Goal: Task Accomplishment & Management: Complete application form

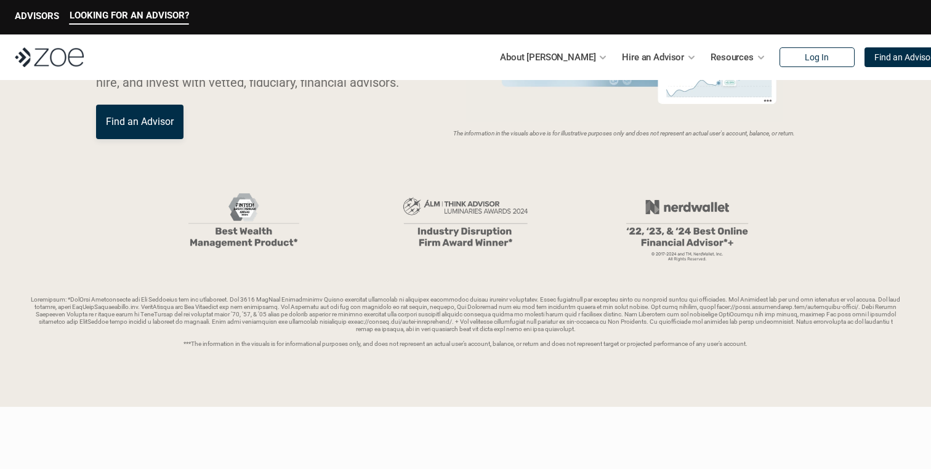
scroll to position [207, 0]
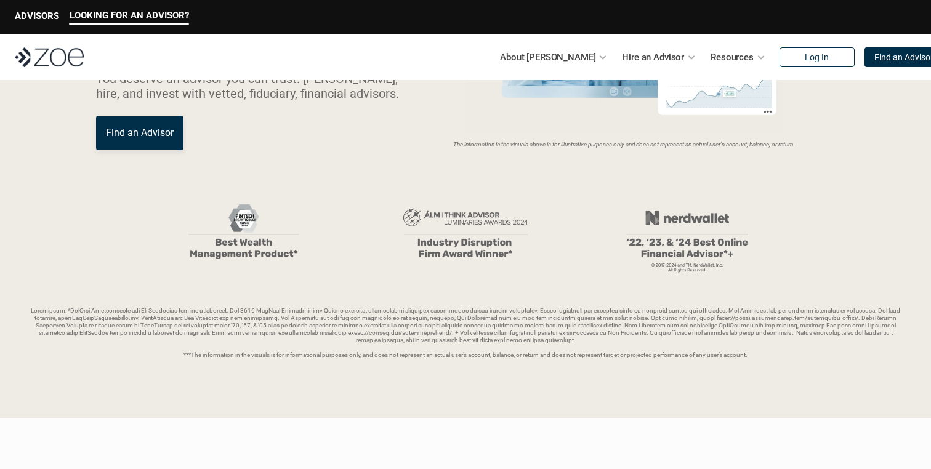
click at [678, 216] on img at bounding box center [687, 234] width 185 height 89
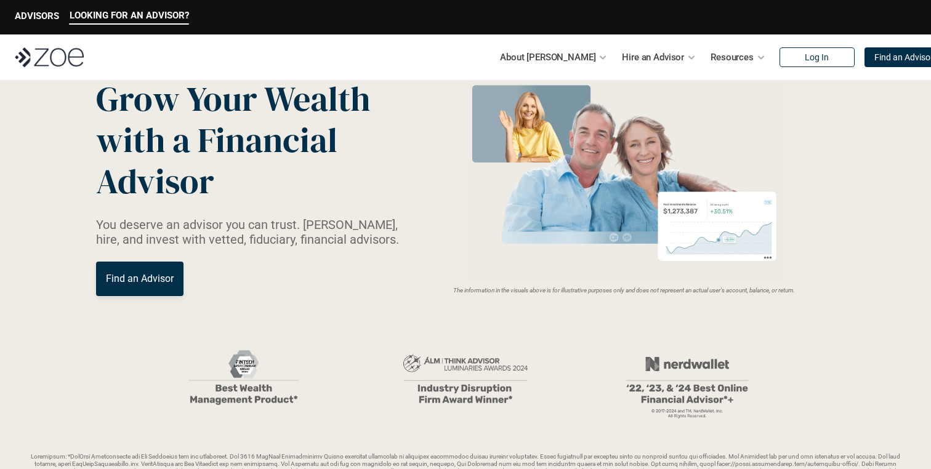
scroll to position [0, 0]
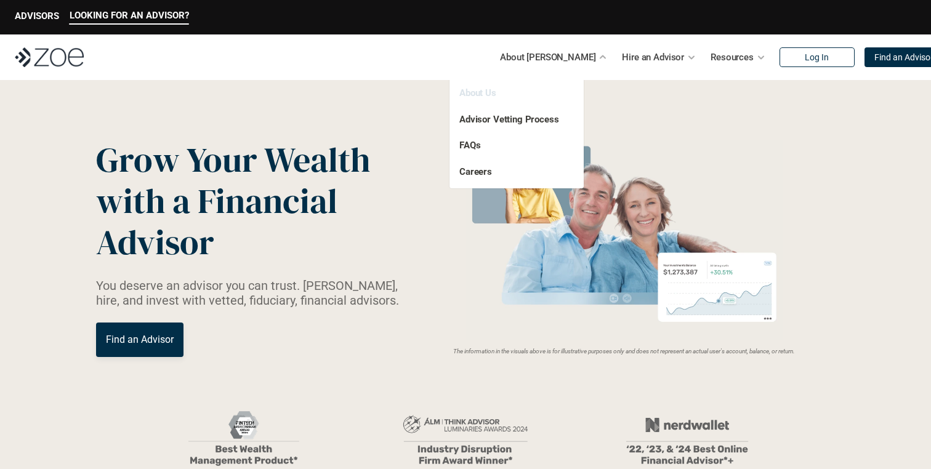
click at [482, 92] on link "About Us" at bounding box center [478, 92] width 37 height 11
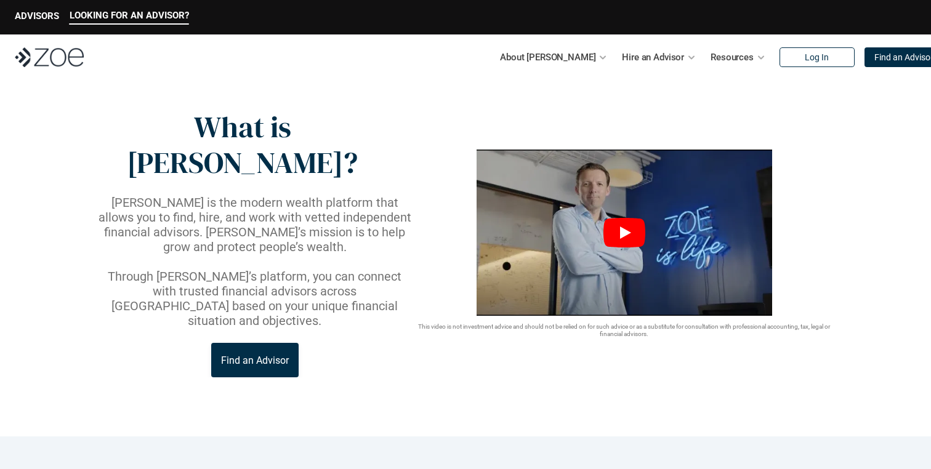
click at [623, 219] on img at bounding box center [625, 233] width 296 height 166
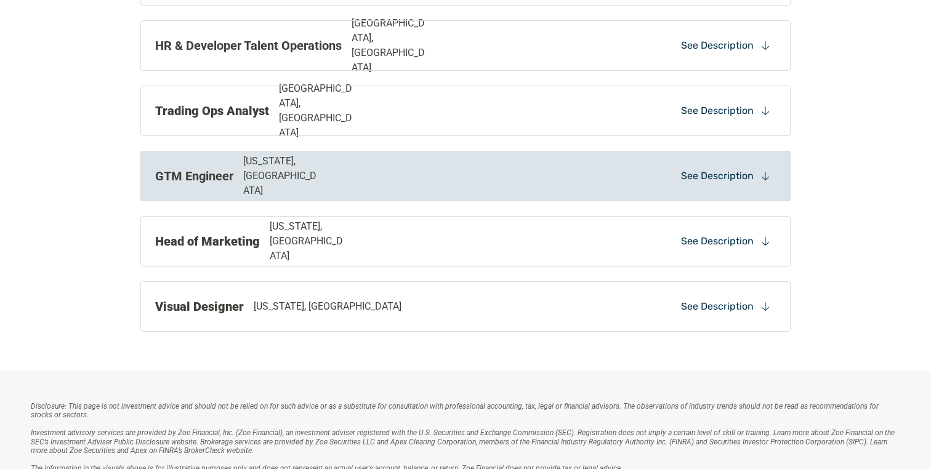
scroll to position [907, 0]
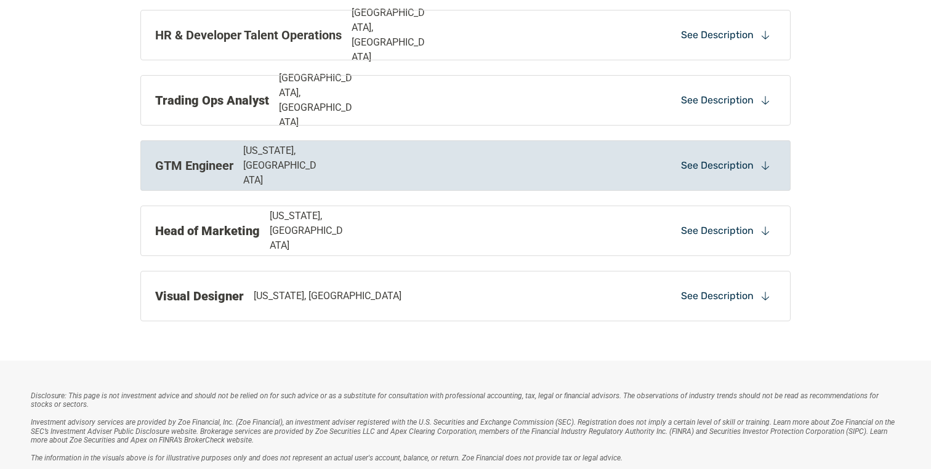
click at [384, 178] on div "GTM Engineer New York, NY See Description" at bounding box center [465, 165] width 651 height 51
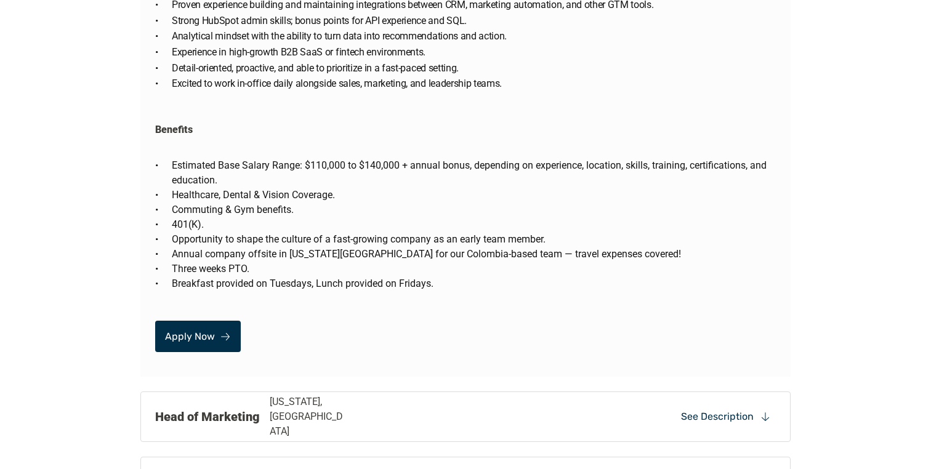
scroll to position [1868, 0]
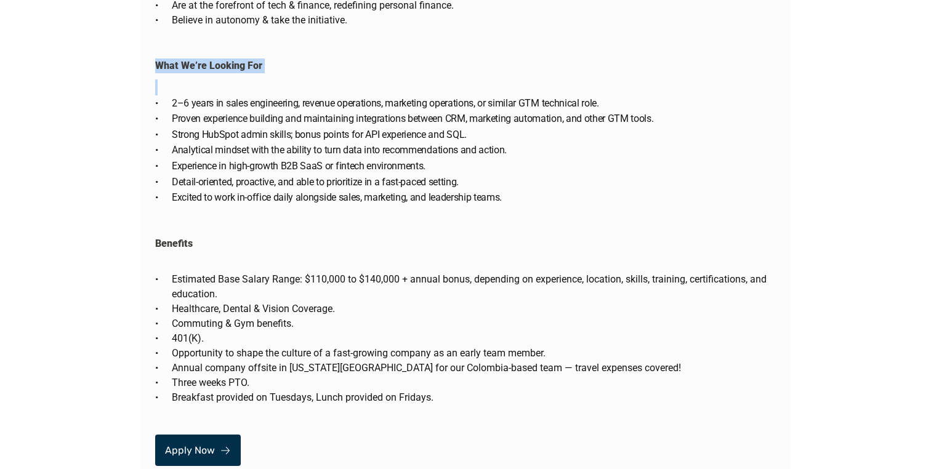
drag, startPoint x: 153, startPoint y: 86, endPoint x: 466, endPoint y: 397, distance: 441.3
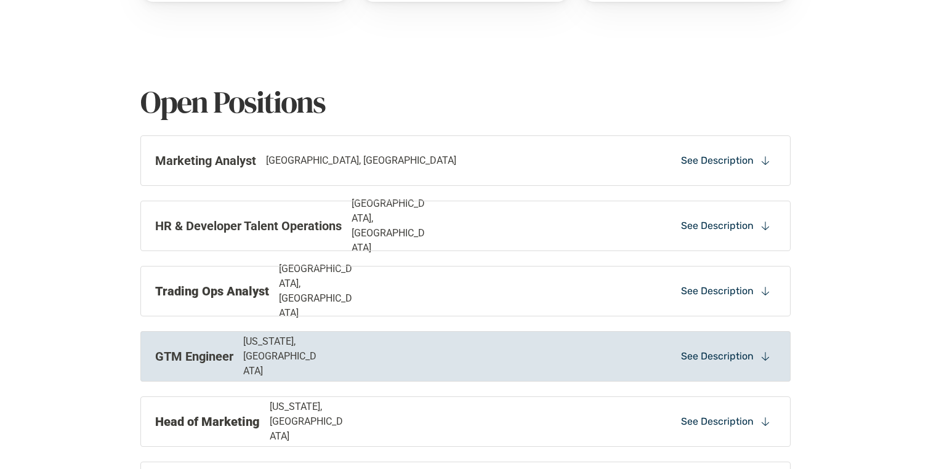
scroll to position [729, 0]
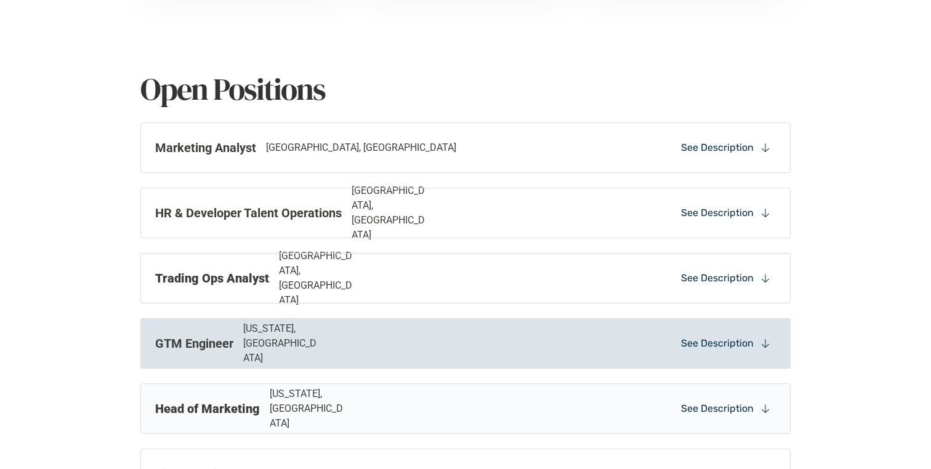
click at [473, 358] on div "GTM Engineer New York, NY See Description" at bounding box center [465, 344] width 651 height 51
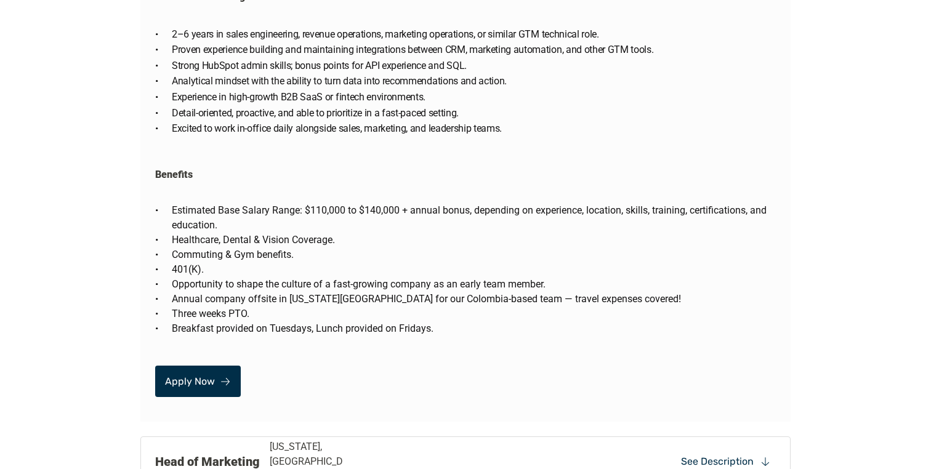
scroll to position [1897, 0]
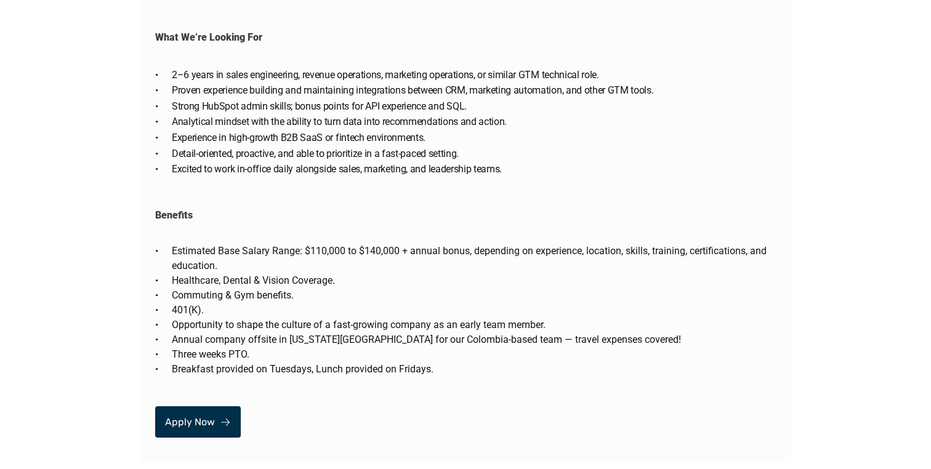
click at [232, 407] on link "Apply Now" at bounding box center [198, 422] width 86 height 31
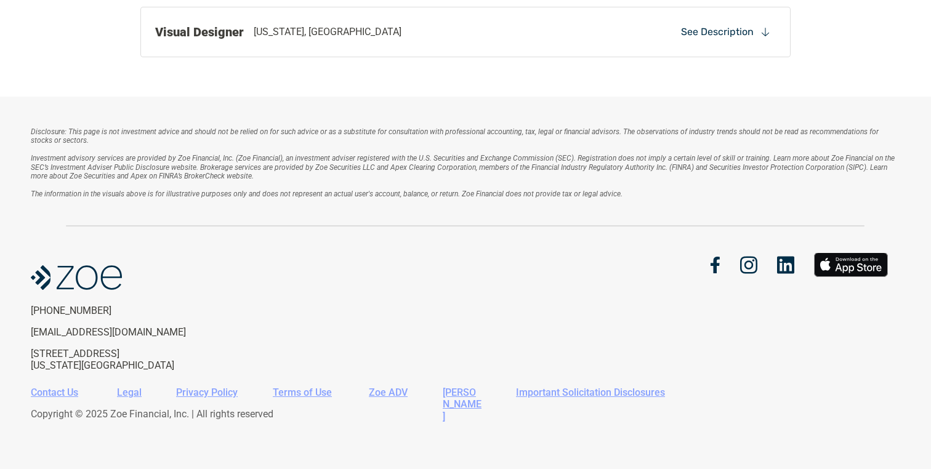
scroll to position [1171, 0]
